Goal: Navigation & Orientation: Understand site structure

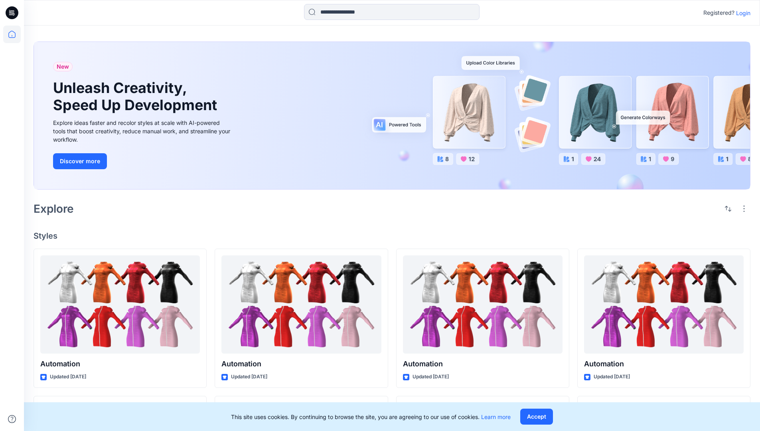
click at [741, 13] on p "Login" at bounding box center [743, 13] width 14 height 8
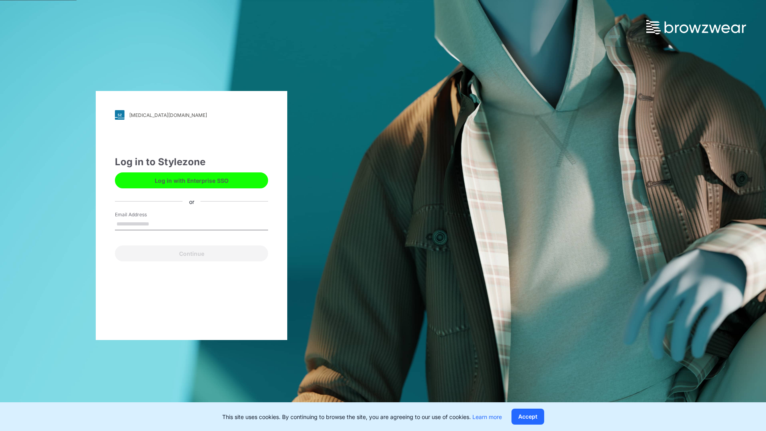
click at [158, 223] on input "Email Address" at bounding box center [191, 224] width 153 height 12
type input "**********"
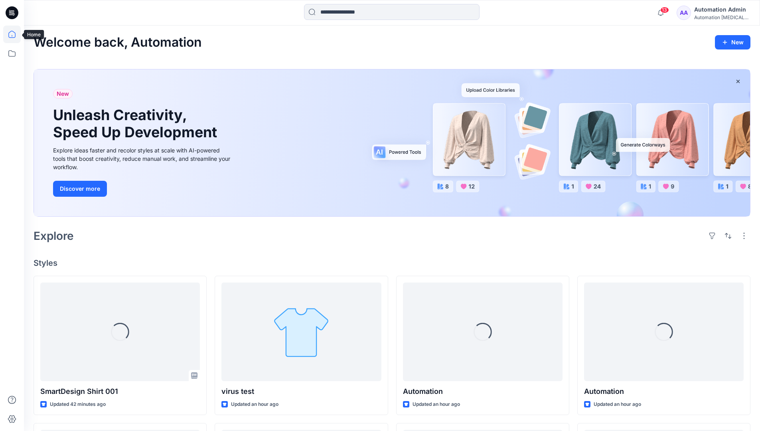
click at [15, 34] on icon at bounding box center [11, 34] width 7 height 7
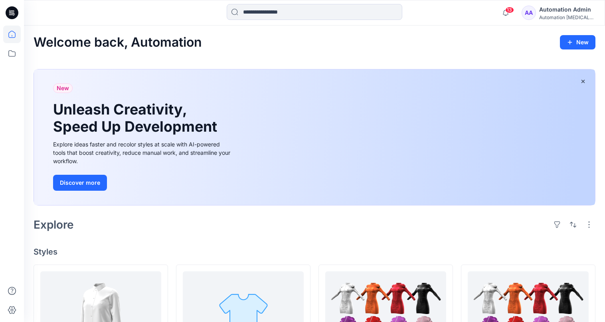
scroll to position [32, 0]
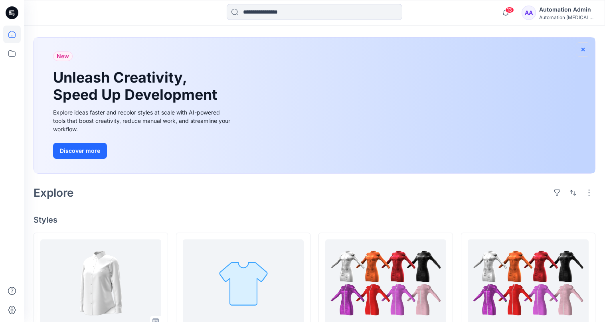
click at [582, 49] on icon "button" at bounding box center [582, 48] width 3 height 3
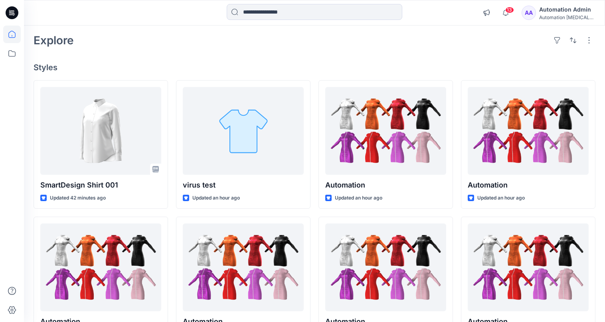
click at [570, 18] on div "Automation [MEDICAL_DATA]..." at bounding box center [567, 17] width 56 height 6
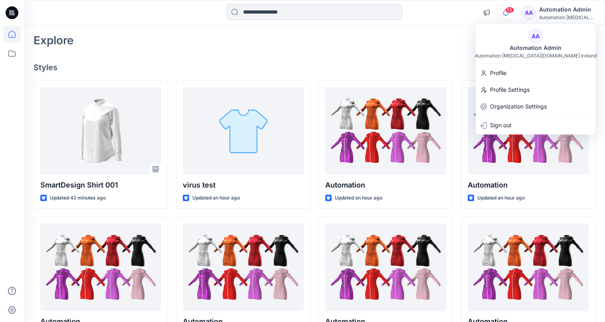
click at [508, 13] on icon "button" at bounding box center [506, 12] width 6 height 5
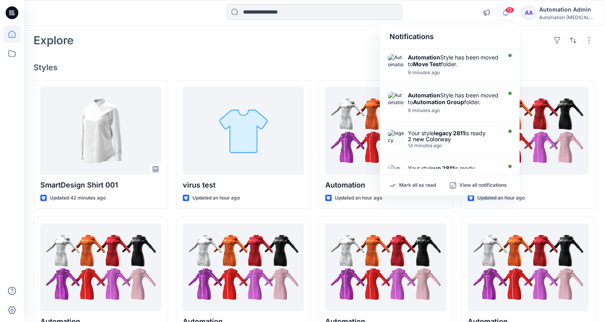
scroll to position [0, 0]
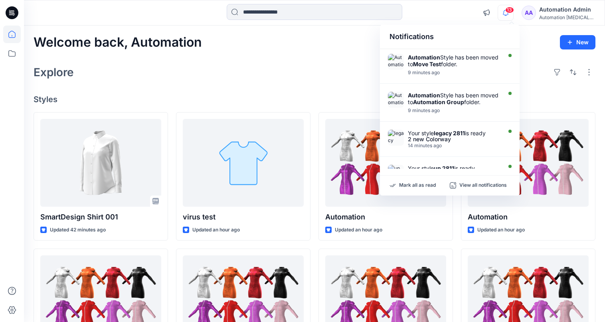
click at [396, 40] on div "Notifications" at bounding box center [450, 37] width 140 height 24
click at [316, 17] on input at bounding box center [315, 12] width 176 height 16
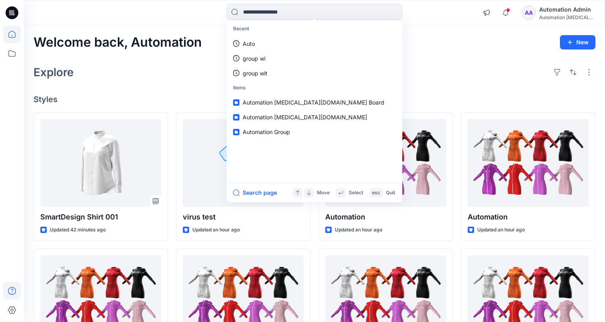
click at [10, 290] on icon at bounding box center [12, 291] width 18 height 18
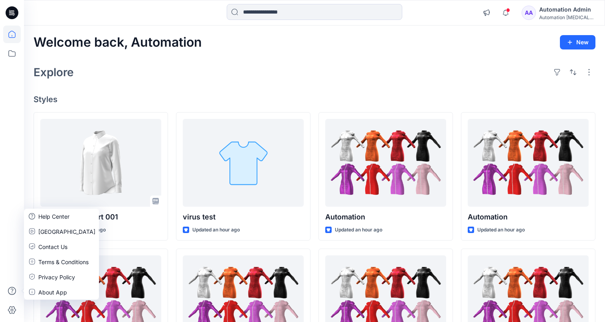
click at [144, 79] on div "Explore" at bounding box center [315, 72] width 562 height 19
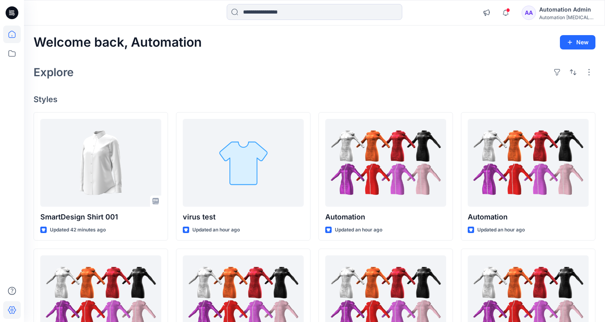
click at [16, 307] on icon at bounding box center [12, 310] width 18 height 18
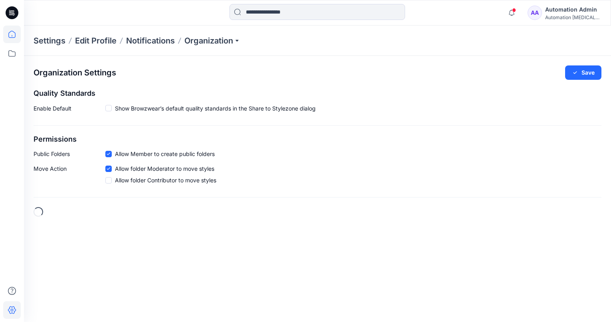
click at [16, 36] on icon at bounding box center [12, 35] width 18 height 18
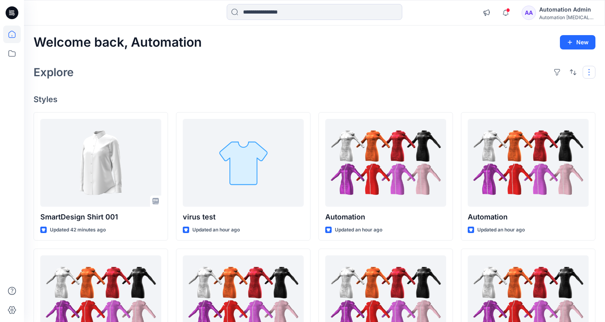
click at [587, 76] on button "button" at bounding box center [588, 72] width 13 height 13
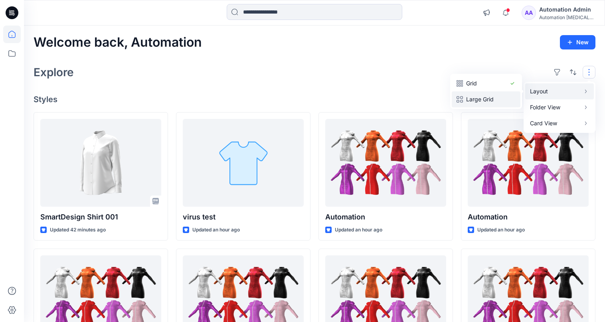
click at [494, 95] on p "Large Grid" at bounding box center [486, 100] width 40 height 10
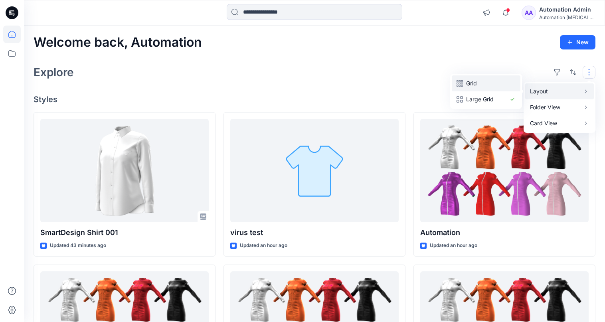
click at [476, 83] on p "Grid" at bounding box center [486, 84] width 40 height 10
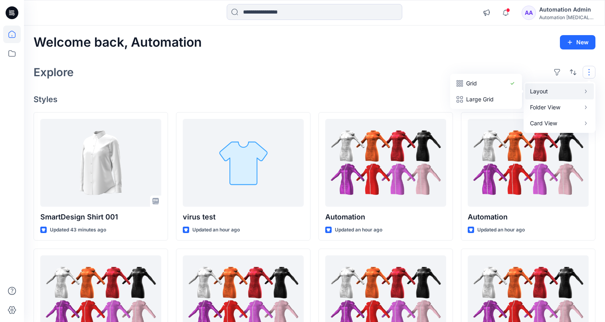
click at [589, 72] on button "button" at bounding box center [588, 72] width 13 height 13
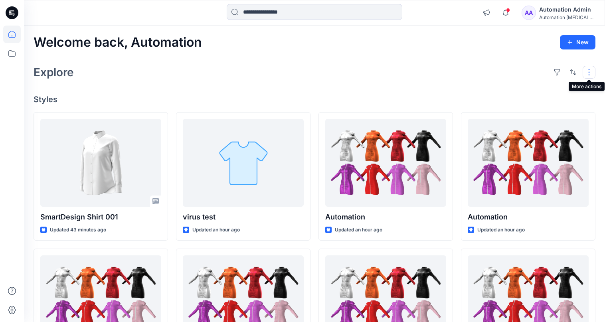
click at [585, 72] on button "button" at bounding box center [588, 72] width 13 height 13
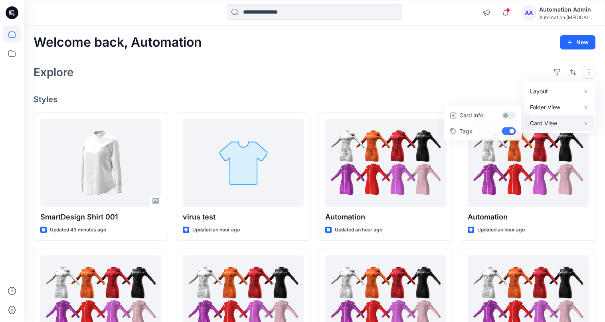
click at [563, 121] on p "Card View" at bounding box center [555, 123] width 50 height 10
click at [507, 115] on button "Card Info" at bounding box center [482, 115] width 77 height 16
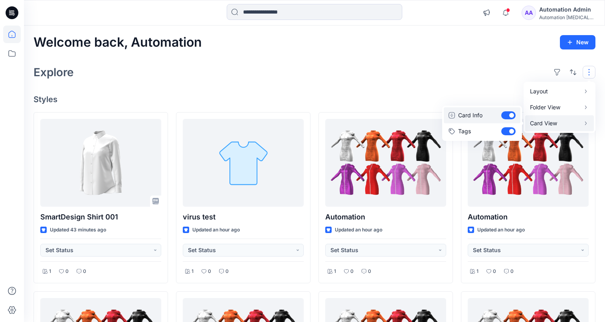
click at [507, 115] on button "Card Info" at bounding box center [482, 115] width 77 height 16
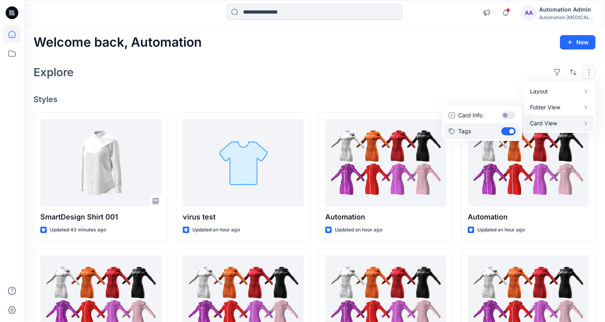
click at [508, 130] on button "Tags" at bounding box center [482, 131] width 77 height 16
click at [580, 70] on div "Layout Grid Large Grid Folder View Compact Card Card View Card Info Tags" at bounding box center [573, 72] width 45 height 13
click at [498, 72] on div "Explore" at bounding box center [315, 72] width 562 height 19
click at [583, 72] on button "button" at bounding box center [588, 72] width 13 height 13
click at [555, 122] on p "Card View" at bounding box center [555, 123] width 50 height 10
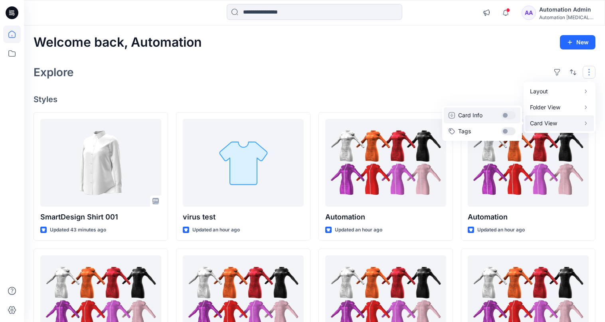
click at [509, 115] on button "Card Info" at bounding box center [482, 115] width 77 height 16
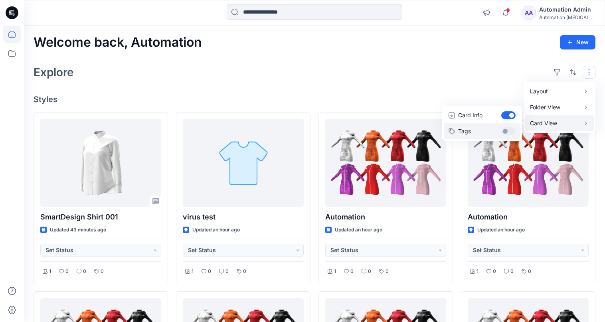
click at [509, 127] on button "Tags" at bounding box center [482, 131] width 77 height 16
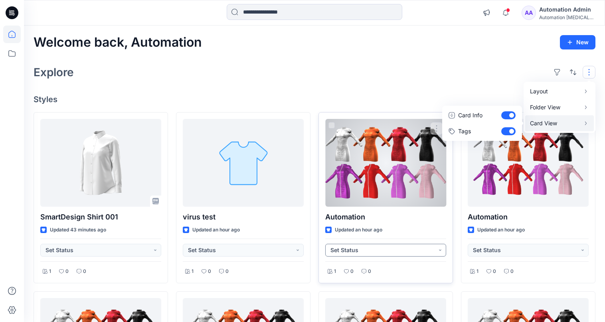
click at [439, 253] on button "Set Status" at bounding box center [385, 250] width 121 height 13
